Goal: Task Accomplishment & Management: Manage account settings

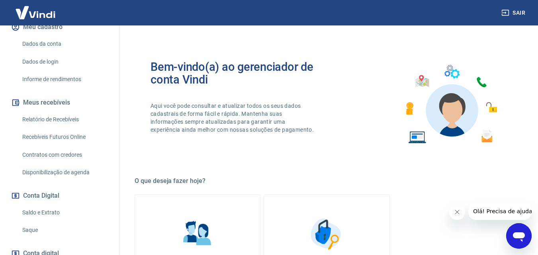
scroll to position [119, 0]
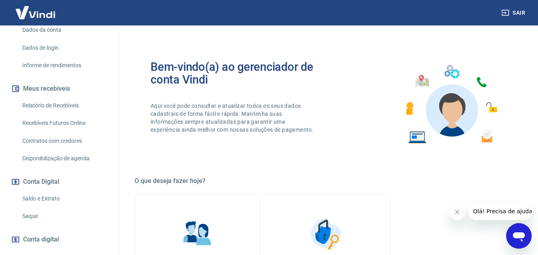
click at [47, 195] on link "Saldo e Extrato" at bounding box center [64, 199] width 90 height 16
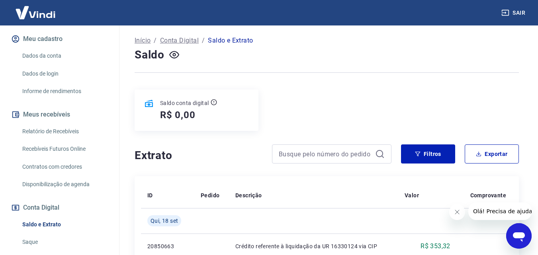
scroll to position [80, 0]
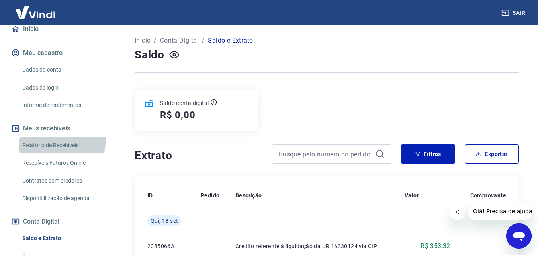
click at [49, 138] on link "Relatório de Recebíveis" at bounding box center [64, 145] width 90 height 16
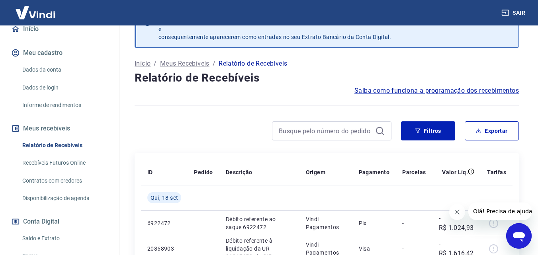
scroll to position [40, 0]
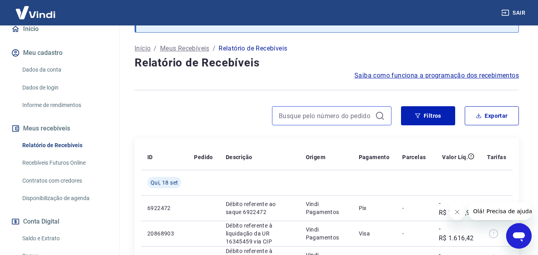
click at [352, 119] on input at bounding box center [325, 116] width 93 height 12
click at [351, 121] on input "60" at bounding box center [325, 116] width 93 height 12
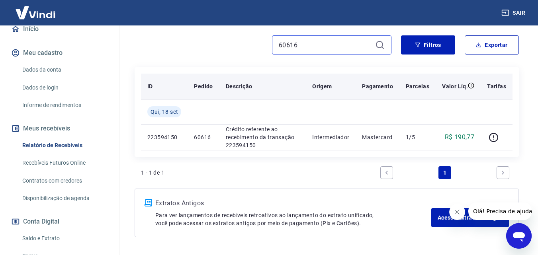
scroll to position [119, 0]
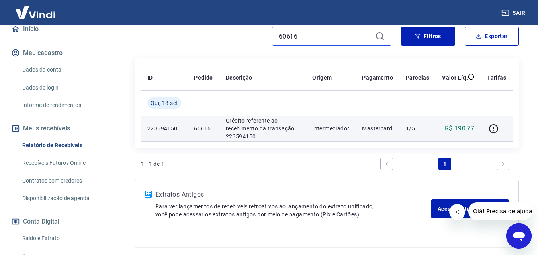
type input "60616"
drag, startPoint x: 403, startPoint y: 129, endPoint x: 414, endPoint y: 130, distance: 11.2
click at [414, 130] on td "1/5" at bounding box center [417, 128] width 36 height 25
drag, startPoint x: 183, startPoint y: 129, endPoint x: 216, endPoint y: 127, distance: 33.1
click at [216, 127] on tr "223594150 60616 Crédito referente ao recebimento da transação 223594150 Interme…" at bounding box center [326, 128] width 371 height 25
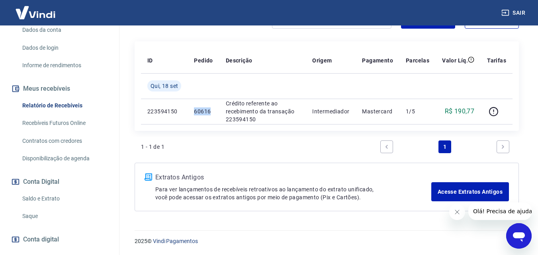
click at [49, 199] on link "Saldo e Extrato" at bounding box center [64, 199] width 90 height 16
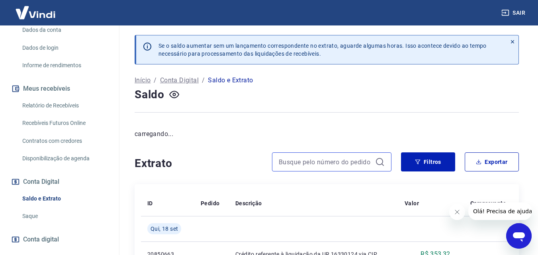
click at [313, 162] on input at bounding box center [325, 162] width 93 height 12
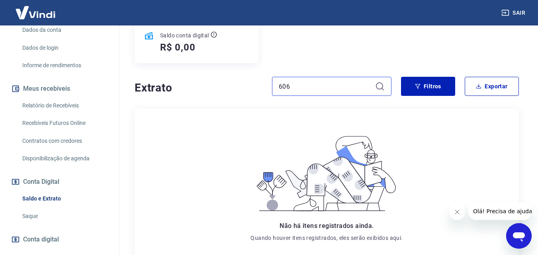
scroll to position [119, 0]
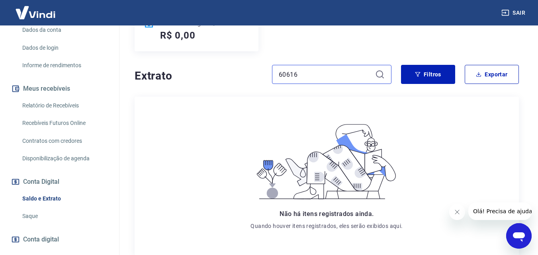
type input "60616"
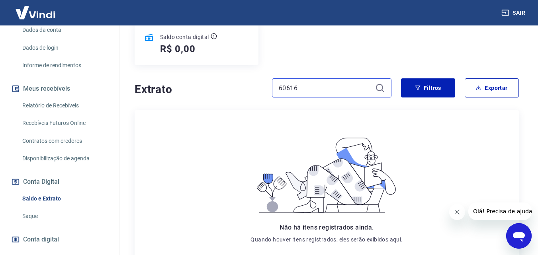
scroll to position [91, 0]
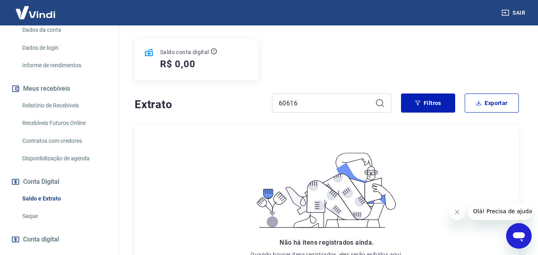
click at [379, 101] on icon at bounding box center [380, 103] width 10 height 10
click at [379, 102] on icon at bounding box center [380, 103] width 10 height 10
click at [379, 103] on icon at bounding box center [380, 103] width 10 height 10
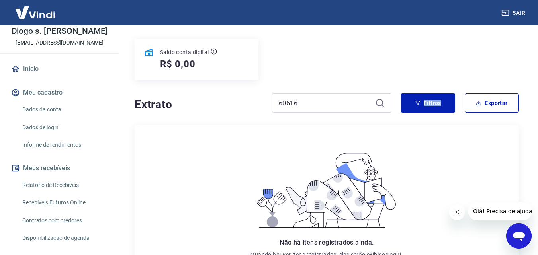
click at [63, 186] on link "Relatório de Recebíveis" at bounding box center [64, 185] width 90 height 16
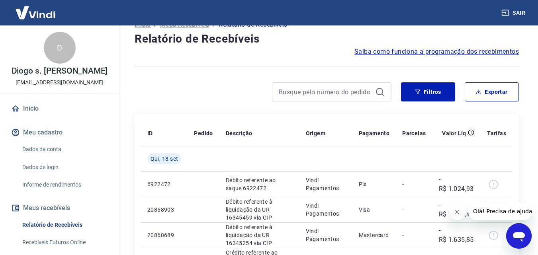
scroll to position [11, 0]
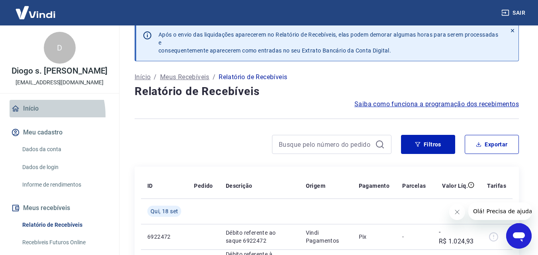
click at [29, 115] on link "Início" at bounding box center [60, 109] width 100 height 18
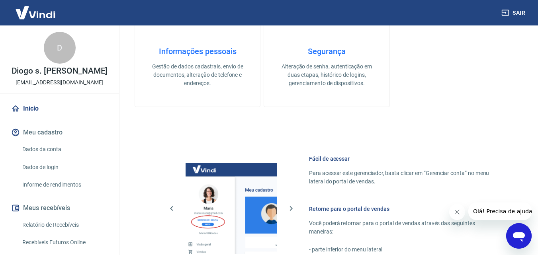
scroll to position [398, 0]
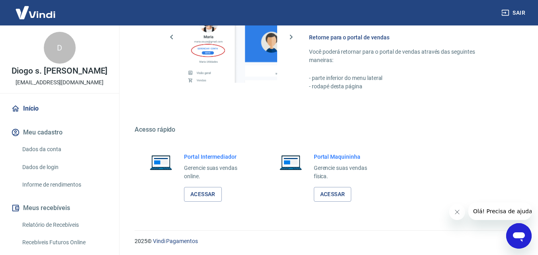
click at [197, 186] on div "Portal Intermediador Gerencie suas vendas online. Acessar" at bounding box center [217, 177] width 66 height 49
click at [198, 193] on link "Acessar" at bounding box center [203, 194] width 38 height 15
